Goal: Task Accomplishment & Management: Complete application form

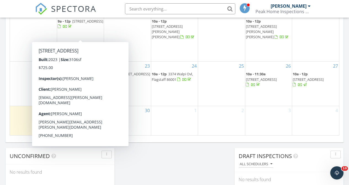
scroll to position [376, 0]
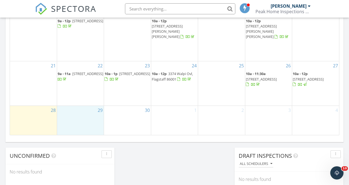
click at [91, 125] on div "29" at bounding box center [80, 120] width 47 height 29
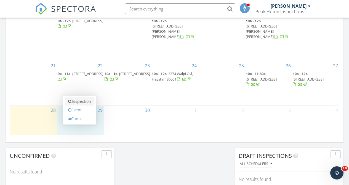
click at [87, 102] on link "Inspection" at bounding box center [79, 101] width 28 height 9
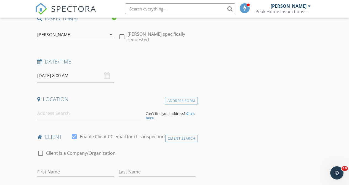
scroll to position [55, 0]
click at [56, 117] on input at bounding box center [89, 114] width 104 height 14
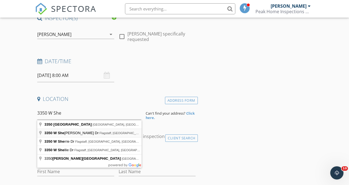
type input "3350 W Sheila Dr, Flagstaff, AZ, USA"
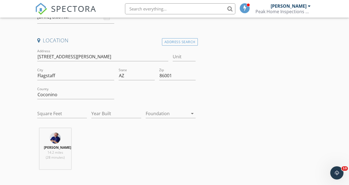
scroll to position [112, 0]
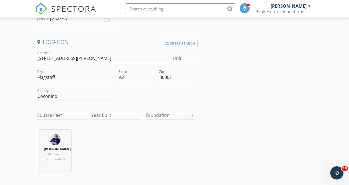
click at [42, 61] on input "3350 W Sheila Dr" at bounding box center [102, 58] width 131 height 9
type input "[STREET_ADDRESS][PERSON_NAME]"
type input "1318"
type input "1985"
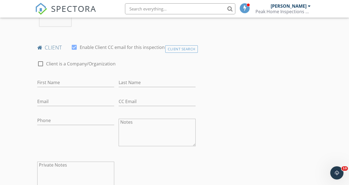
scroll to position [260, 0]
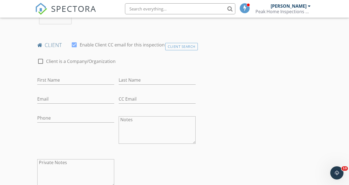
type input "[STREET_ADDRESS][PERSON_NAME]"
click at [64, 79] on input "First Name" at bounding box center [75, 80] width 77 height 9
type input "[PERSON_NAME]"
click at [156, 80] on input "Last Name" at bounding box center [156, 80] width 77 height 9
type input "[GEOGRAPHIC_DATA]"
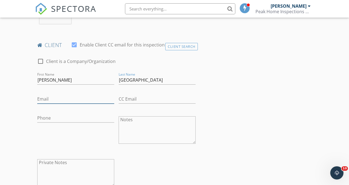
click at [74, 100] on input "Email" at bounding box center [75, 99] width 77 height 9
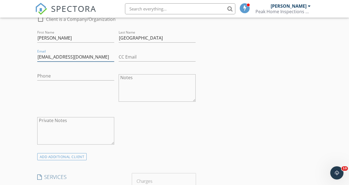
scroll to position [302, 0]
type input "[EMAIL_ADDRESS][DOMAIN_NAME]"
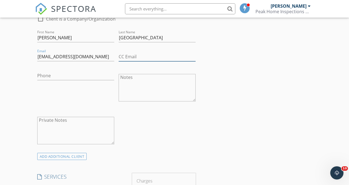
click at [150, 55] on input "CC Email" at bounding box center [156, 56] width 77 height 9
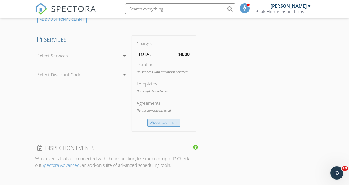
type input "[EMAIL_ADDRESS][DOMAIN_NAME]"
click at [169, 121] on div "Manual Edit" at bounding box center [163, 123] width 33 height 8
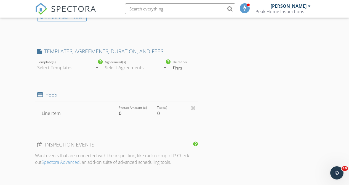
scroll to position [440, 0]
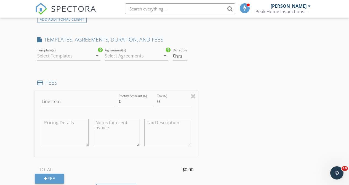
click at [73, 59] on div at bounding box center [65, 56] width 56 height 9
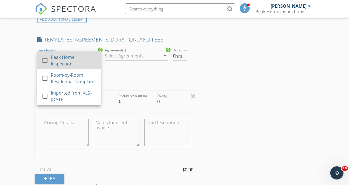
click at [78, 61] on div "Peak Home Inspection" at bounding box center [72, 60] width 45 height 13
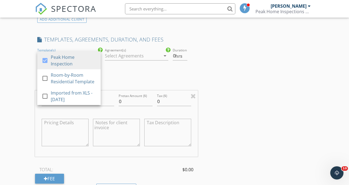
click at [131, 55] on div at bounding box center [133, 56] width 56 height 9
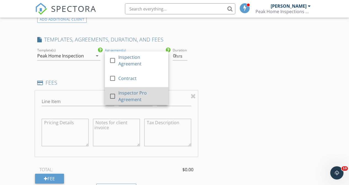
click at [150, 95] on div "Inspector Pro Agreement" at bounding box center [140, 96] width 45 height 13
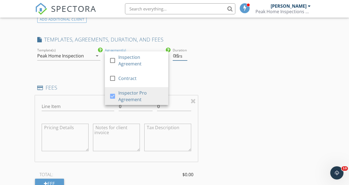
click at [186, 54] on input "0.5" at bounding box center [180, 56] width 14 height 9
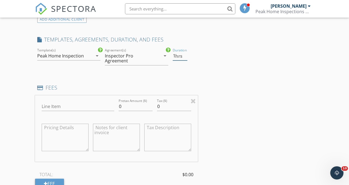
click at [186, 54] on input "1" at bounding box center [180, 56] width 14 height 9
click at [186, 54] on input "1.5" at bounding box center [180, 56] width 14 height 9
type input "2"
click at [186, 54] on input "2" at bounding box center [180, 56] width 14 height 9
click at [126, 109] on input "0" at bounding box center [135, 106] width 34 height 9
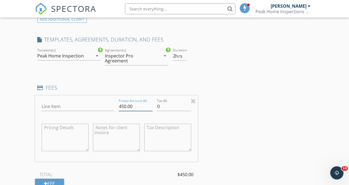
type input "450.00"
click at [225, 101] on div "INSPECTOR(S) check_box Timothy Neal PRIMARY Timothy Neal arrow_drop_down check_…" at bounding box center [174, 114] width 279 height 969
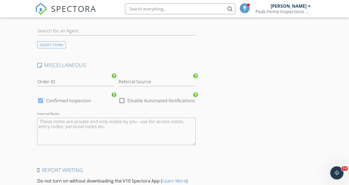
scroll to position [866, 0]
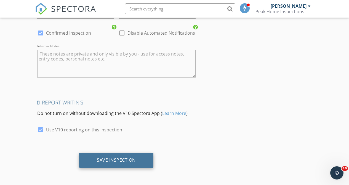
click at [124, 159] on div "Save Inspection" at bounding box center [116, 161] width 39 height 6
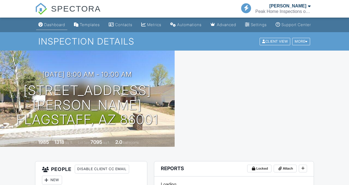
click at [51, 27] on div "Dashboard" at bounding box center [54, 24] width 21 height 5
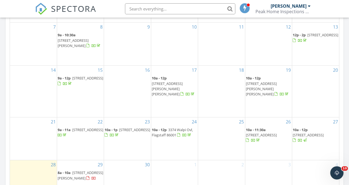
scroll to position [353, 0]
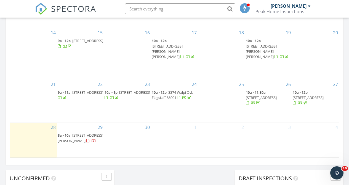
click at [86, 139] on div at bounding box center [87, 141] width 3 height 4
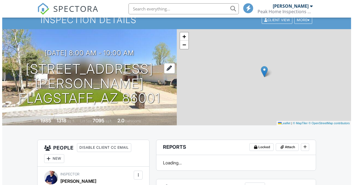
scroll to position [21, 0]
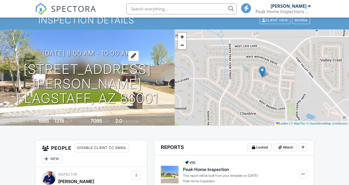
click at [137, 61] on div at bounding box center [133, 56] width 10 height 10
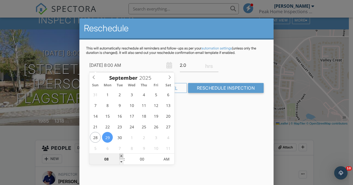
scroll to position [0, 0]
type input "09"
type input "[DATE] 9:00 AM"
click at [121, 156] on span at bounding box center [121, 157] width 4 height 6
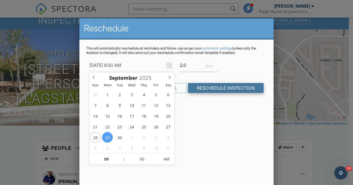
click at [221, 90] on input "Reschedule Inspection" at bounding box center [226, 88] width 76 height 10
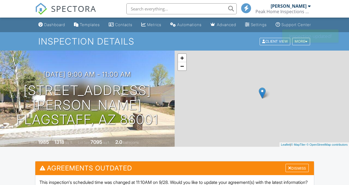
scroll to position [72, 0]
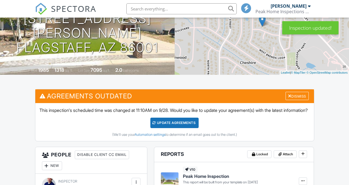
click at [185, 128] on div "Update Agreements" at bounding box center [174, 123] width 48 height 10
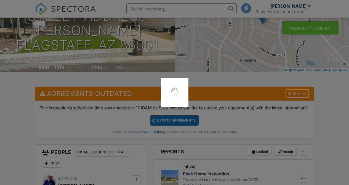
scroll to position [0, 0]
